Goal: Check status: Check status

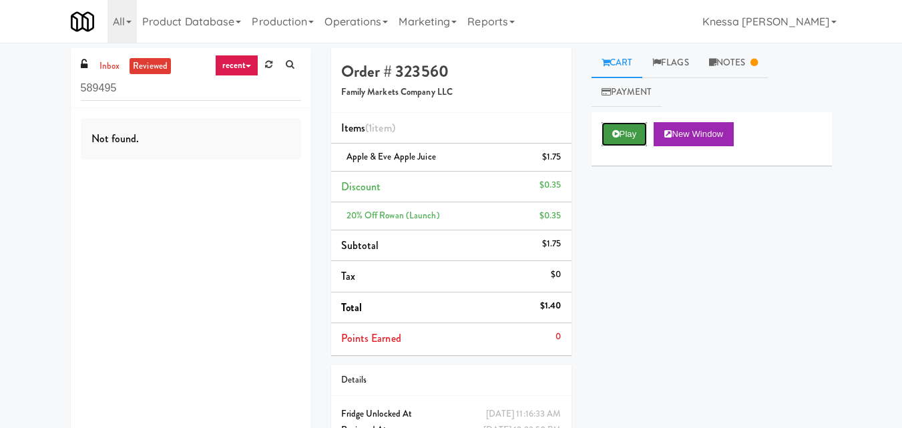
click at [610, 136] on button "Play" at bounding box center [625, 134] width 46 height 24
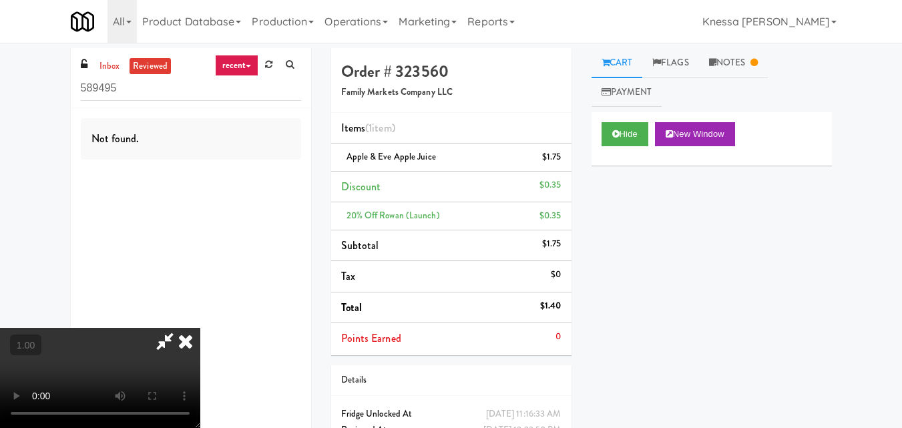
click at [184, 338] on icon at bounding box center [185, 341] width 29 height 27
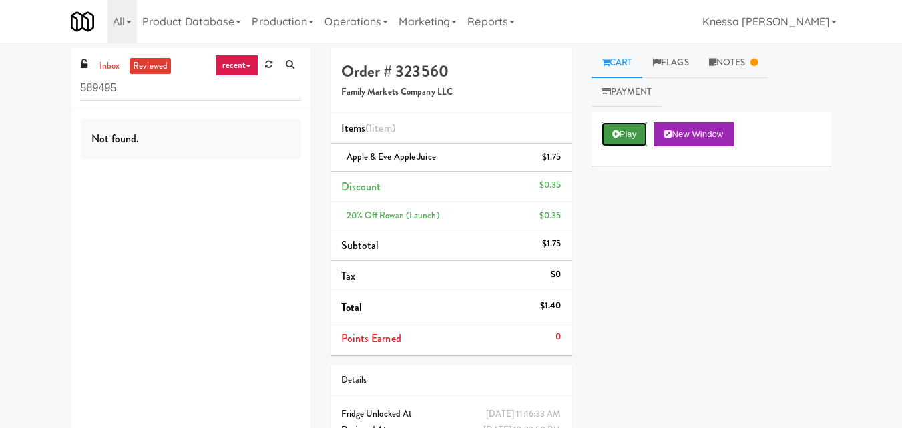
click at [610, 137] on button "Play" at bounding box center [625, 134] width 46 height 24
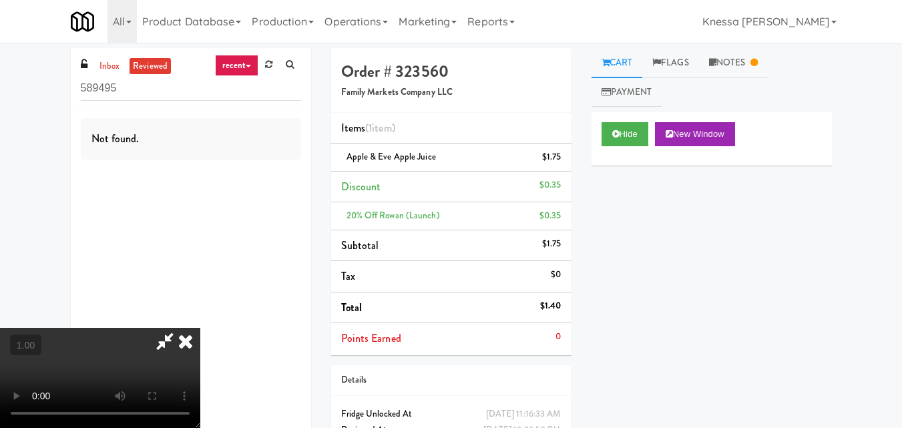
click at [184, 351] on icon at bounding box center [185, 341] width 29 height 27
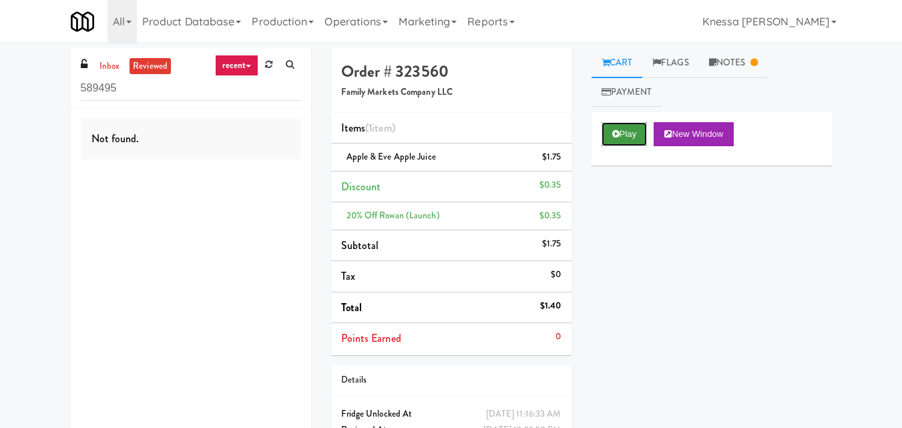
click at [639, 123] on button "Play" at bounding box center [625, 134] width 46 height 24
click at [617, 135] on icon at bounding box center [616, 134] width 7 height 9
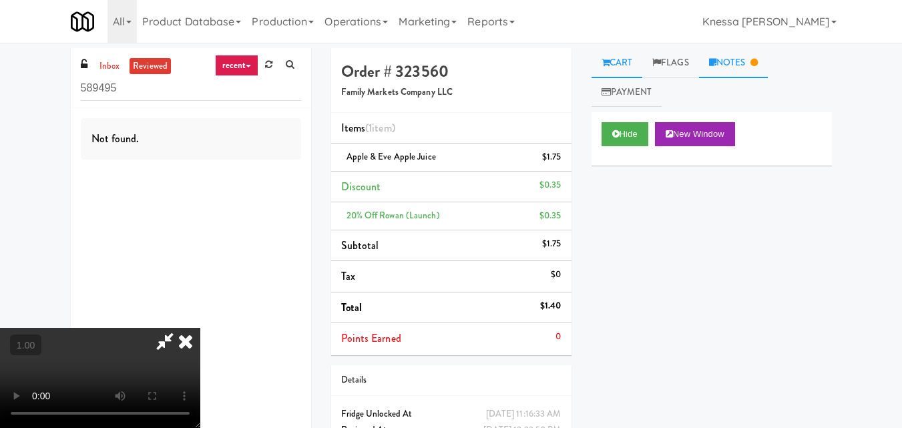
click at [741, 67] on link "Notes" at bounding box center [733, 63] width 69 height 30
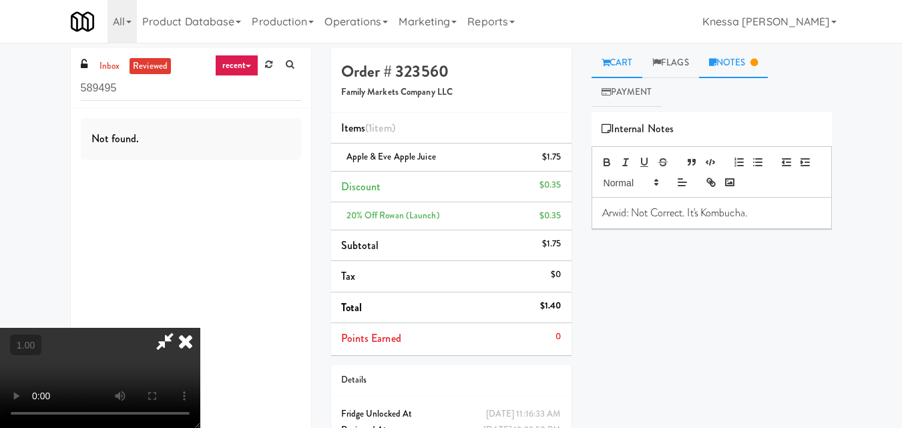
click at [620, 74] on link "Cart" at bounding box center [617, 63] width 51 height 30
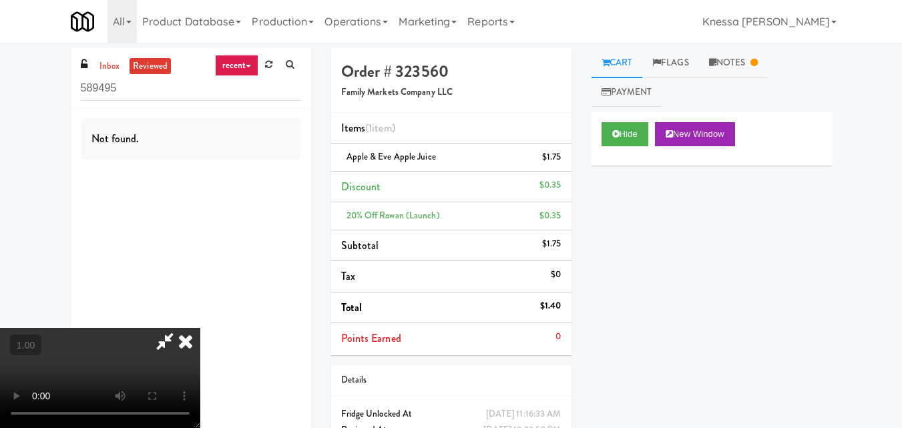
click at [190, 333] on icon at bounding box center [185, 341] width 29 height 27
